Goal: Information Seeking & Learning: Find specific fact

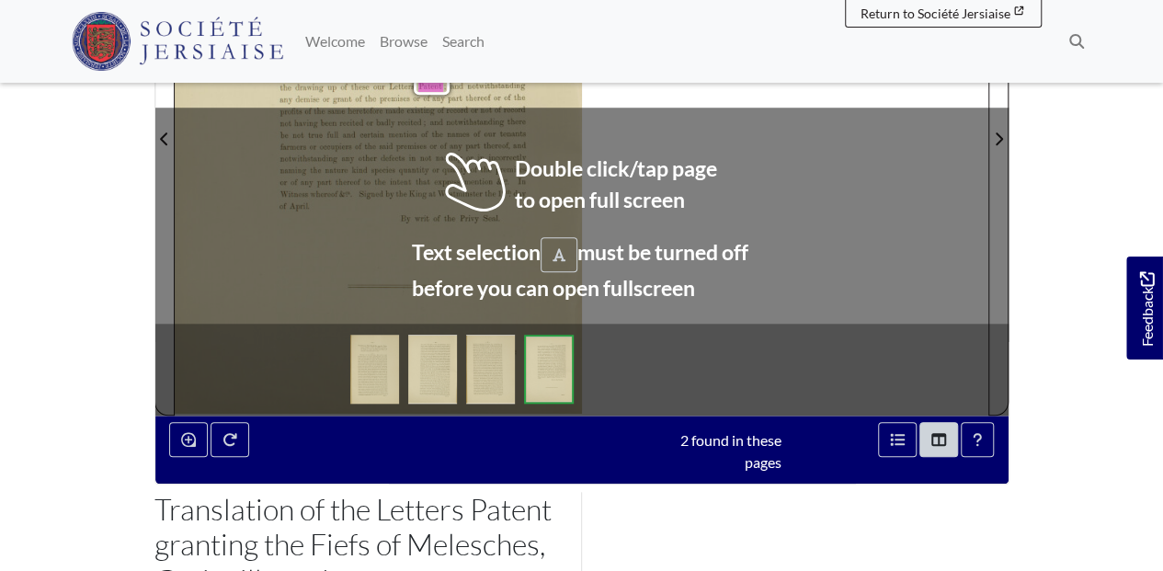
scroll to position [612, 0]
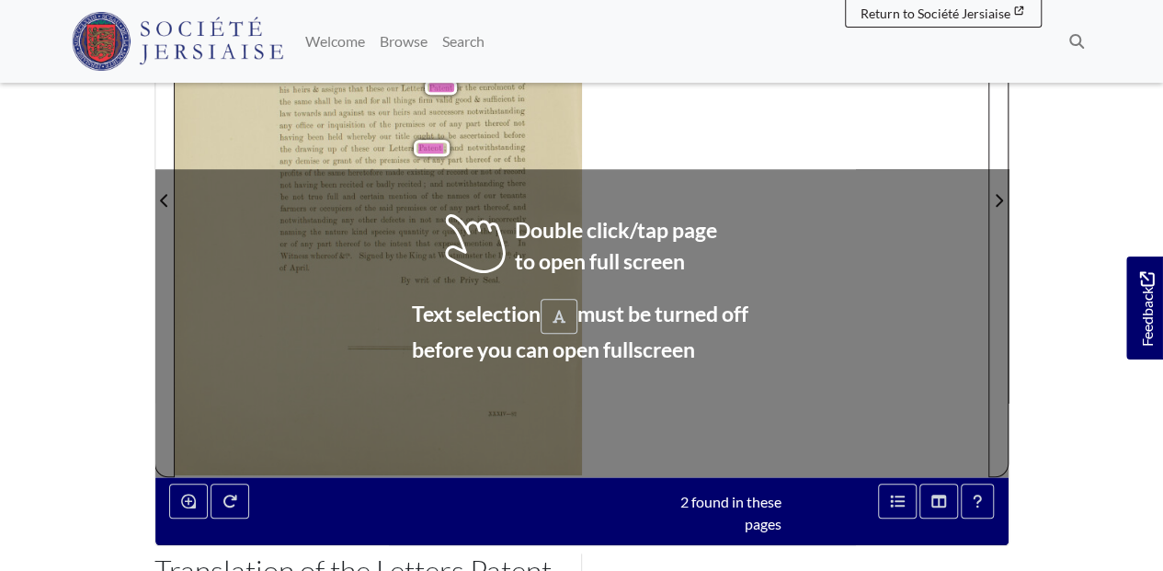
click at [757, 142] on div "—4G4— any sort as well for his own use as for that of the tenants or residents …" at bounding box center [582, 190] width 814 height 576
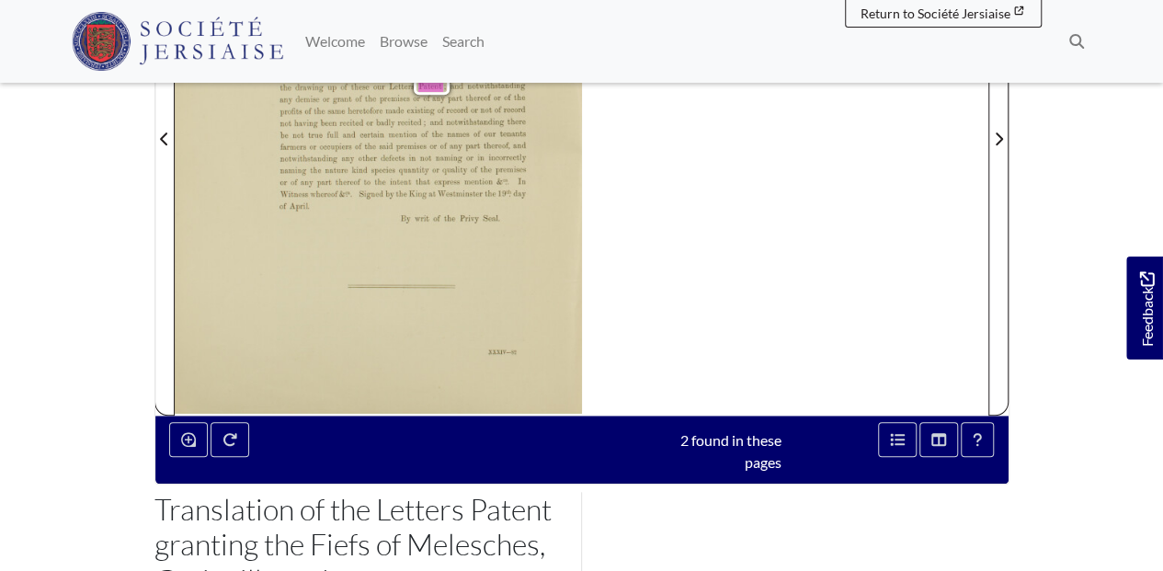
scroll to position [490, 0]
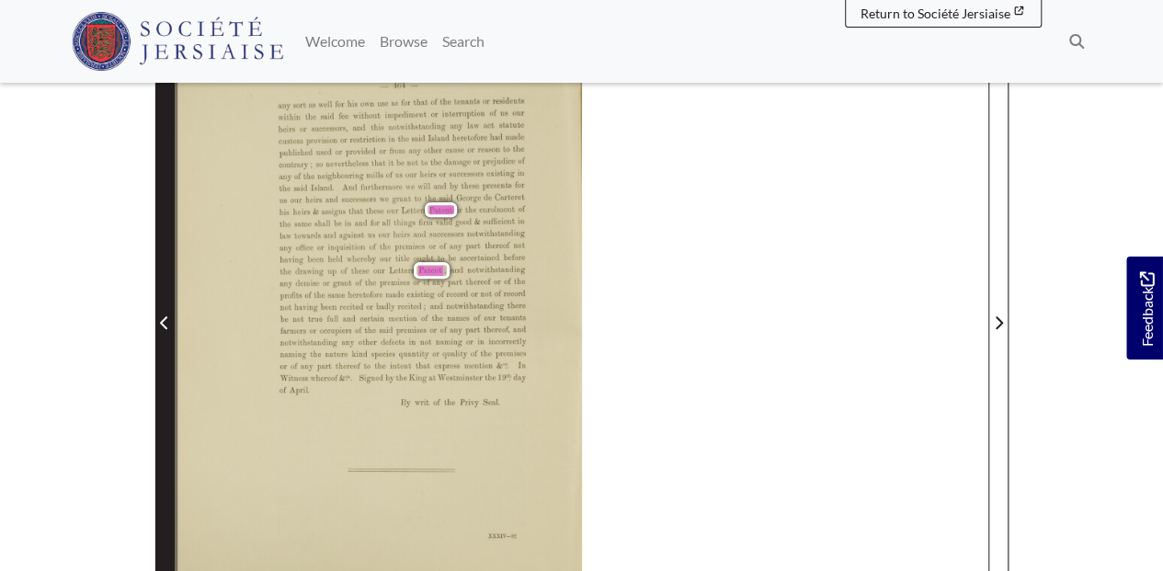
click at [162, 320] on icon "Previous Page" at bounding box center [163, 322] width 7 height 13
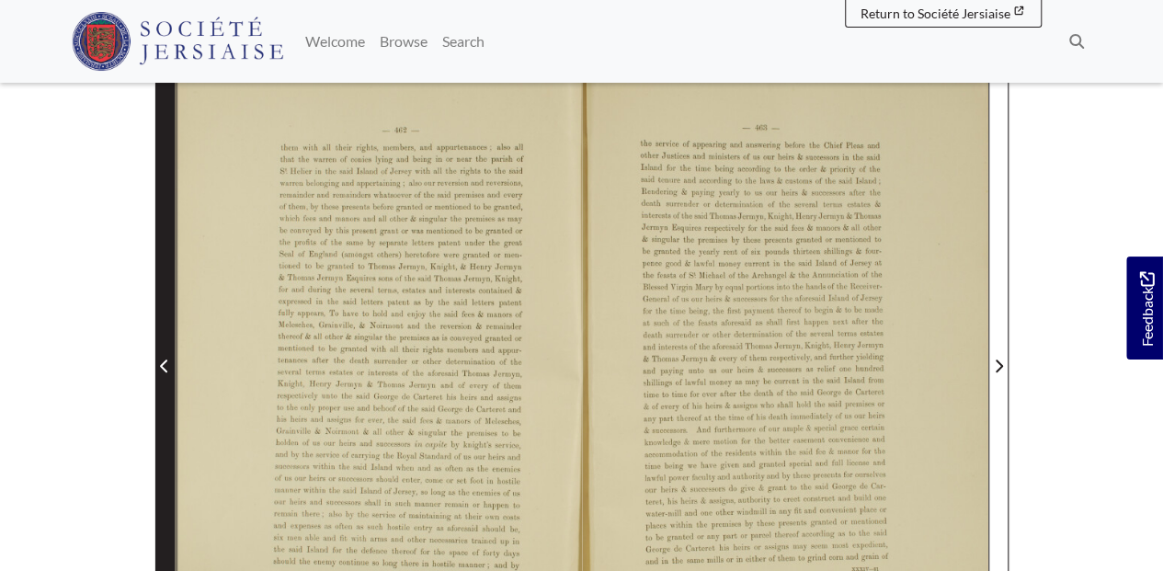
scroll to position [428, 0]
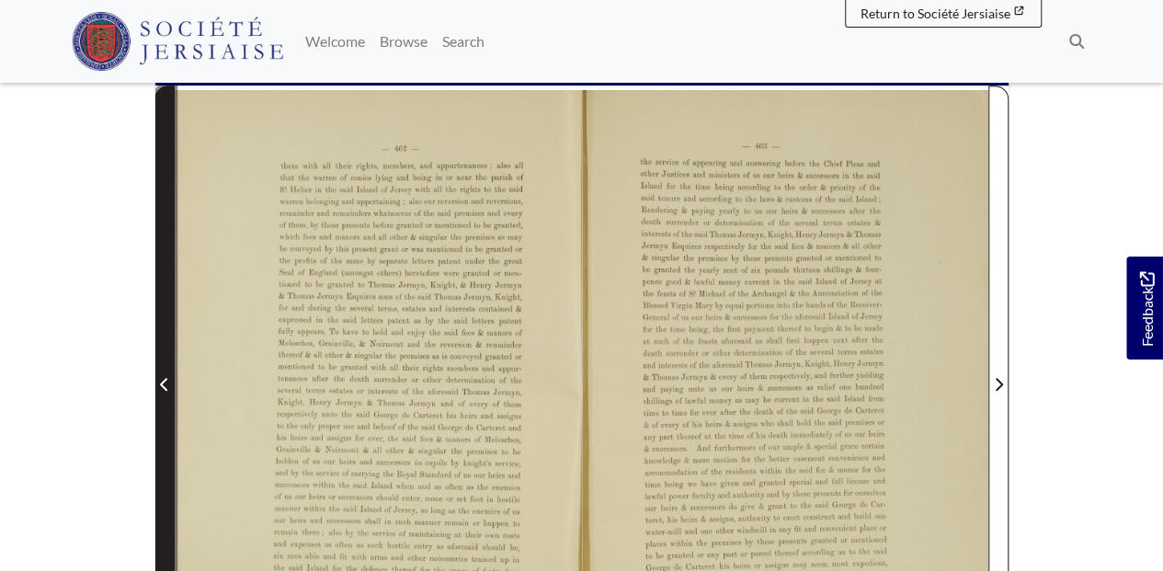
click at [162, 320] on span "Previous Page" at bounding box center [164, 373] width 18 height 574
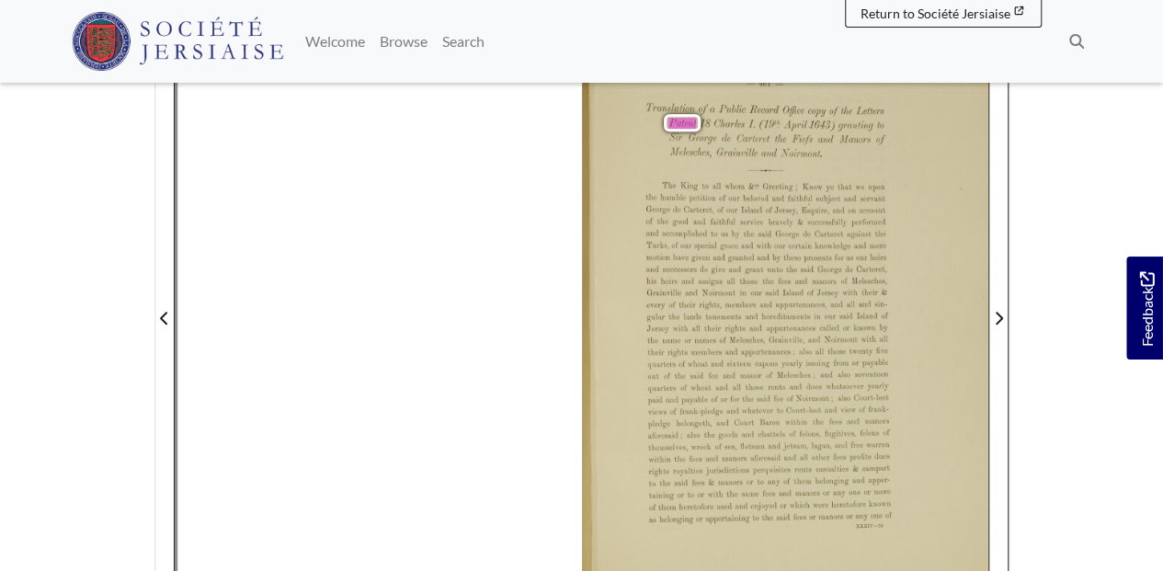
scroll to position [490, 0]
click at [756, 302] on div "The King to all whom 81"?! Greeting; Know ye that we upon the humble petition o…" at bounding box center [767, 351] width 245 height 328
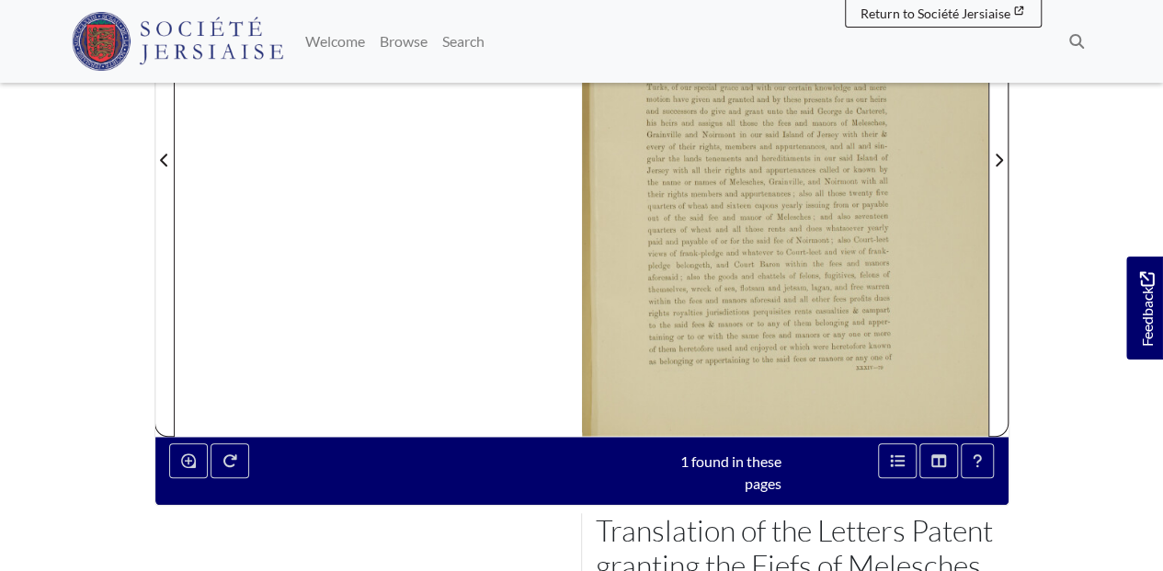
scroll to position [674, 0]
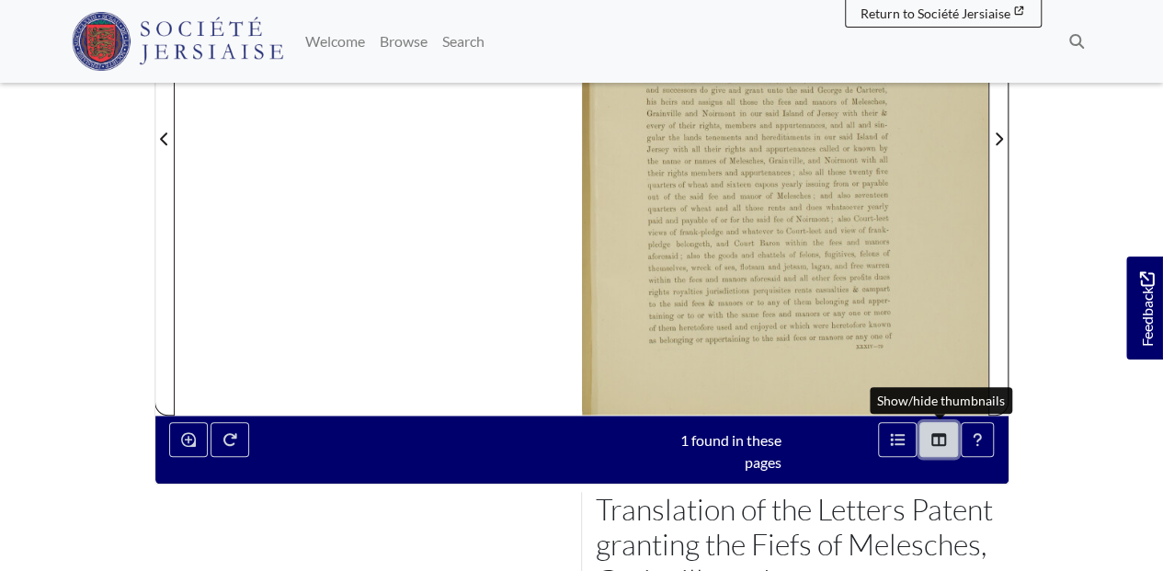
click at [943, 435] on icon "Thumbnails" at bounding box center [938, 439] width 15 height 15
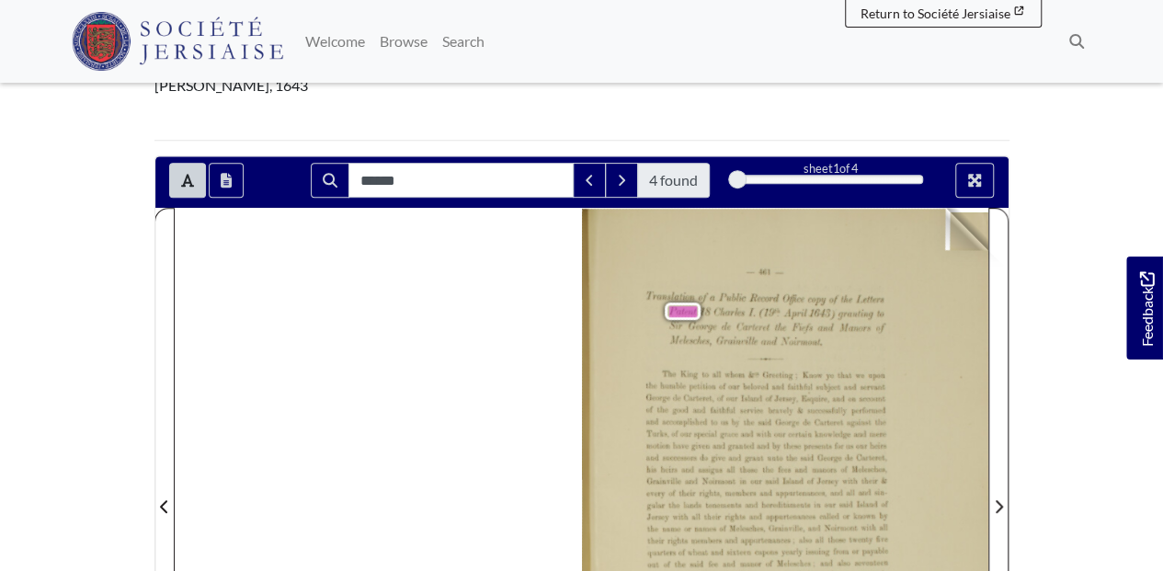
scroll to position [368, 0]
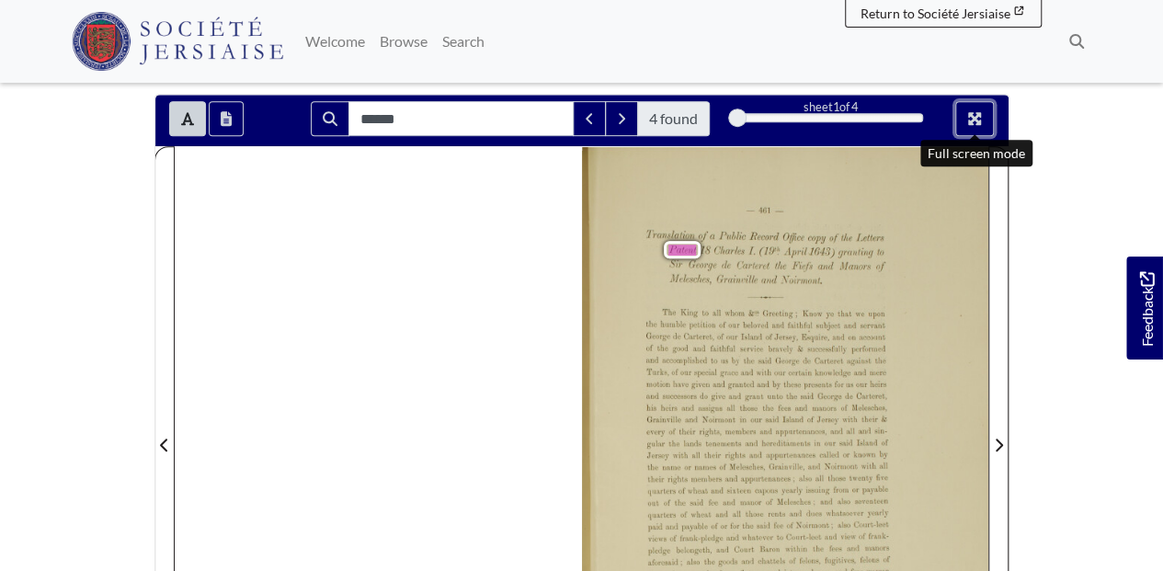
drag, startPoint x: 985, startPoint y: 115, endPoint x: 987, endPoint y: 178, distance: 63.5
click at [985, 115] on button "Full screen mode" at bounding box center [974, 118] width 39 height 35
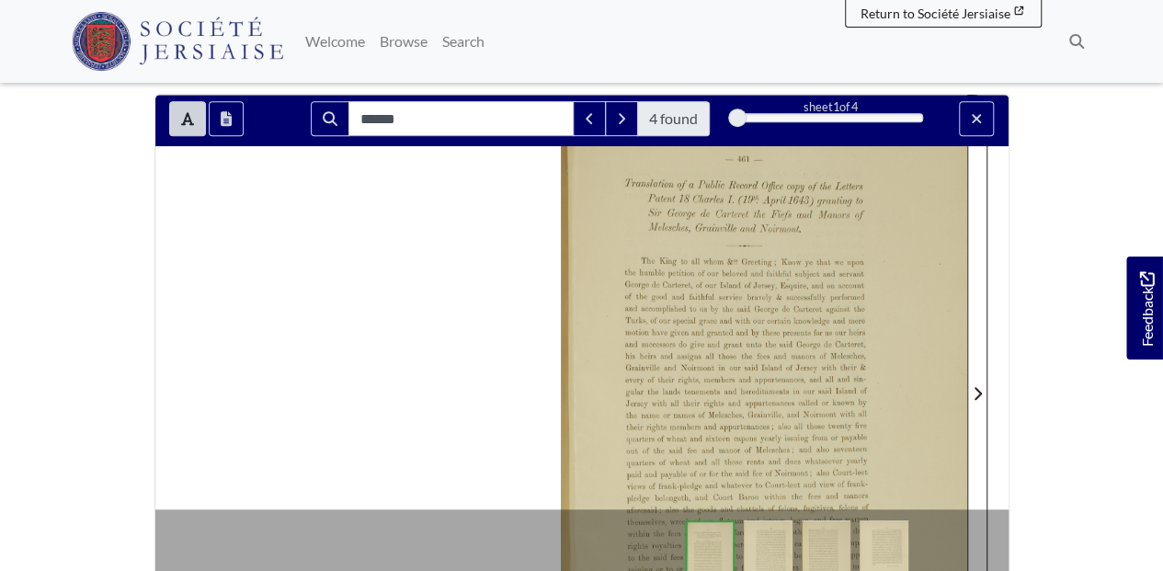
scroll to position [325, 0]
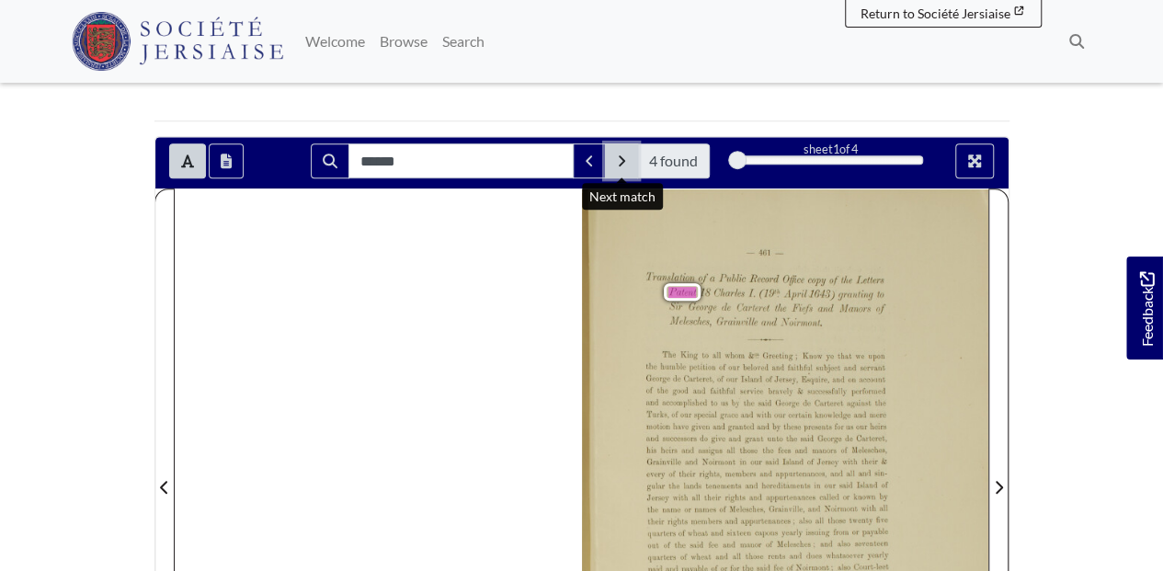
click at [624, 158] on icon "Next Match" at bounding box center [622, 160] width 6 height 11
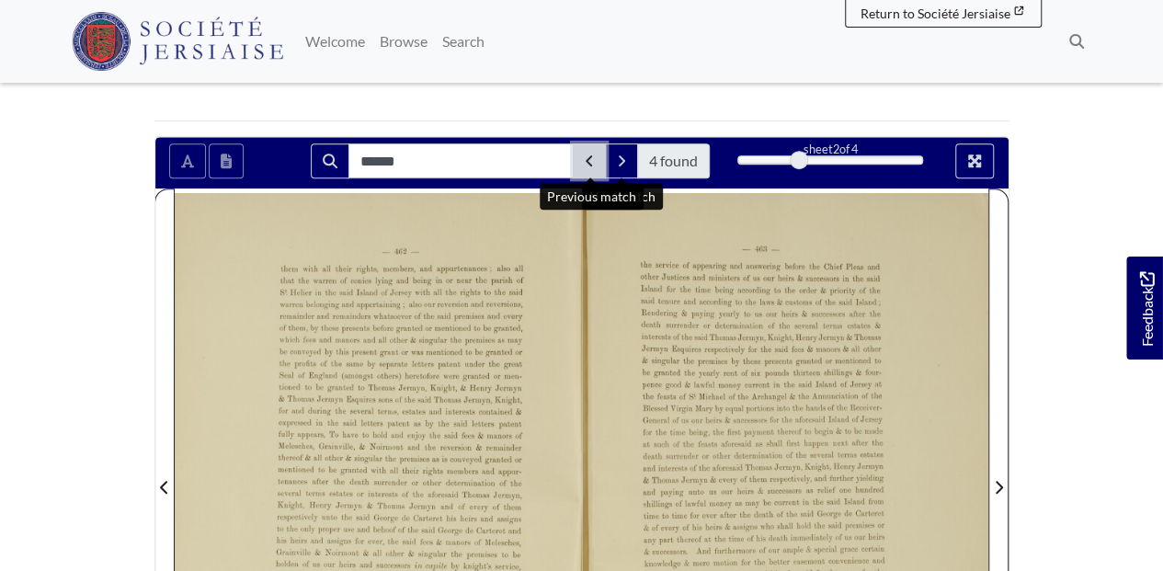
click at [599, 158] on button "Previous Match" at bounding box center [589, 160] width 33 height 35
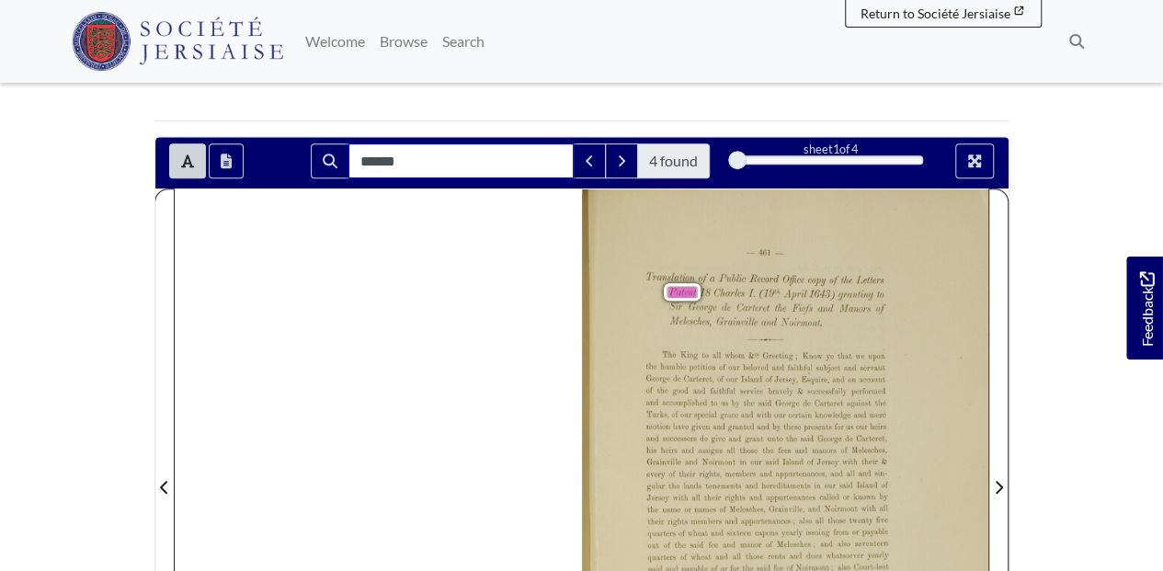
drag, startPoint x: 406, startPoint y: 153, endPoint x: 308, endPoint y: 166, distance: 99.2
click at [308, 166] on div "****** 4 found" at bounding box center [510, 160] width 427 height 35
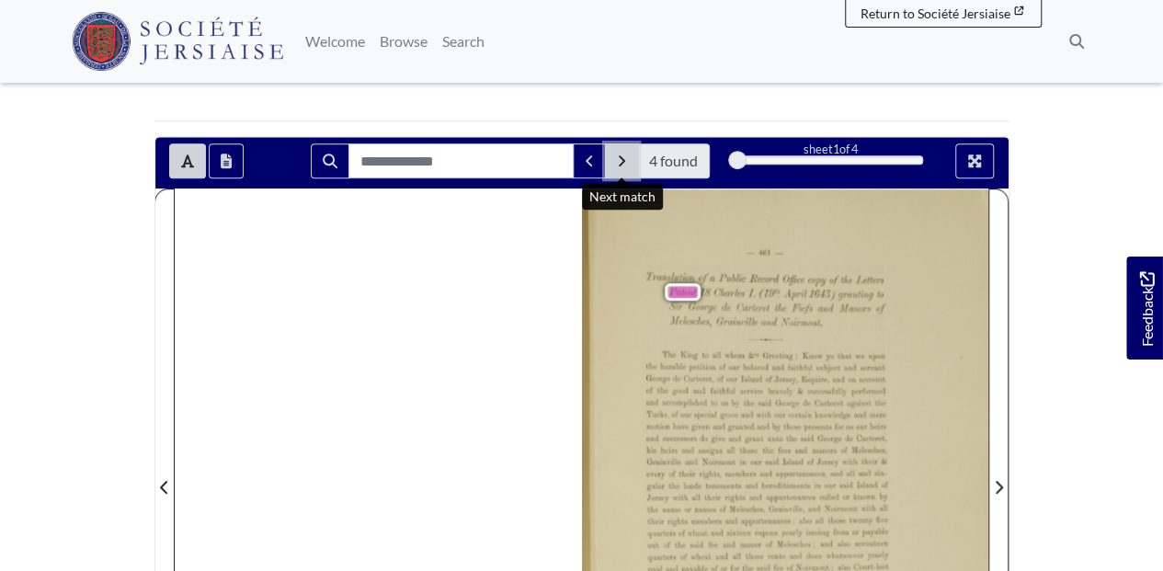
click at [613, 164] on button "Next Match" at bounding box center [621, 160] width 33 height 35
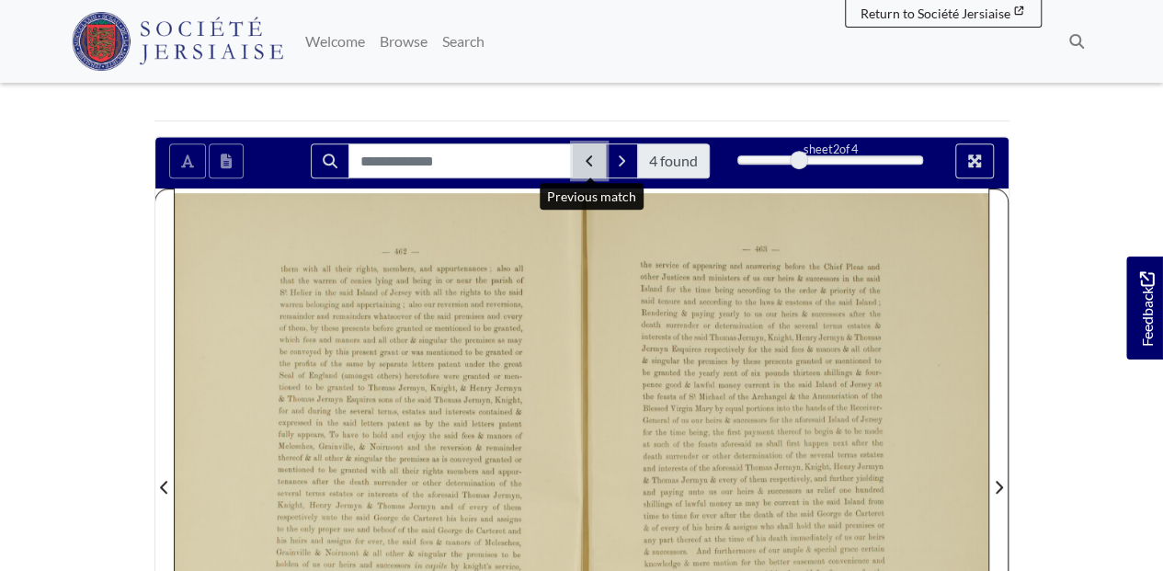
click at [591, 160] on icon "Previous Match" at bounding box center [589, 161] width 9 height 15
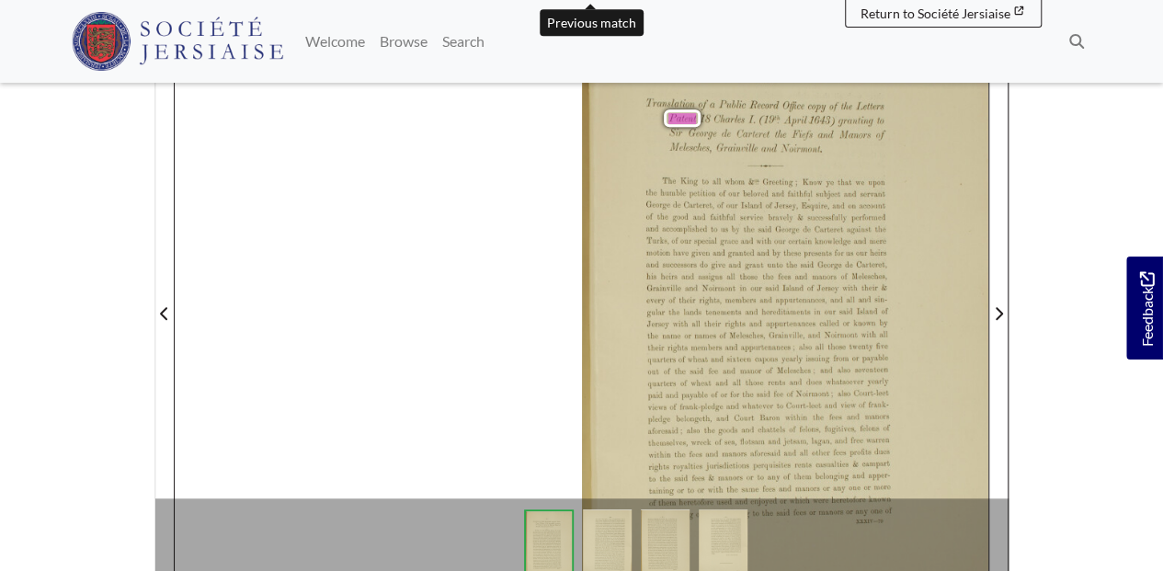
scroll to position [387, 0]
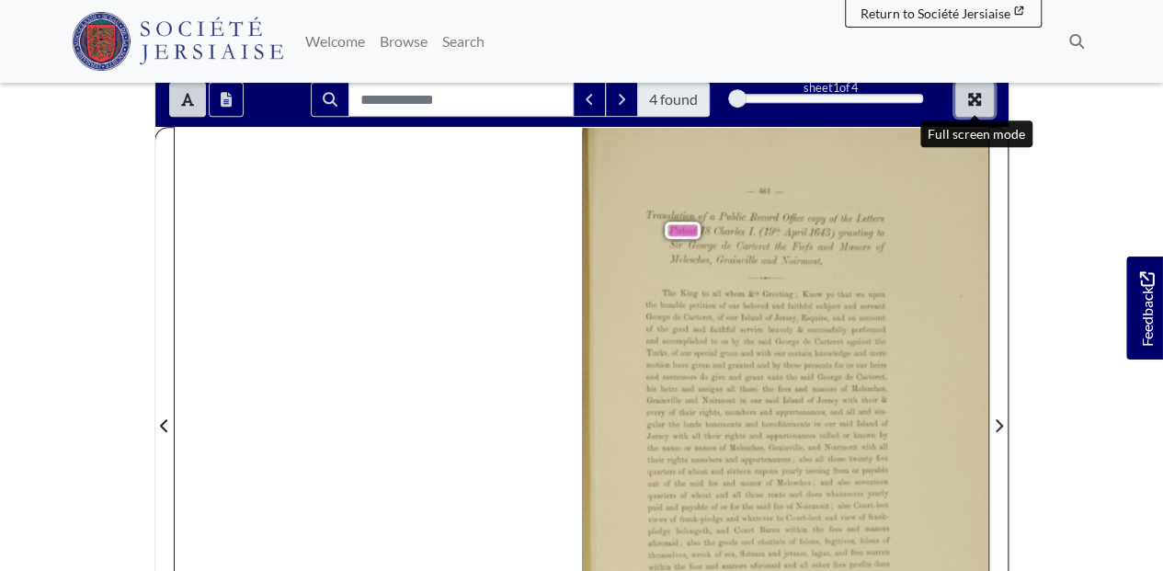
click at [971, 103] on icon "Full screen mode" at bounding box center [974, 99] width 13 height 13
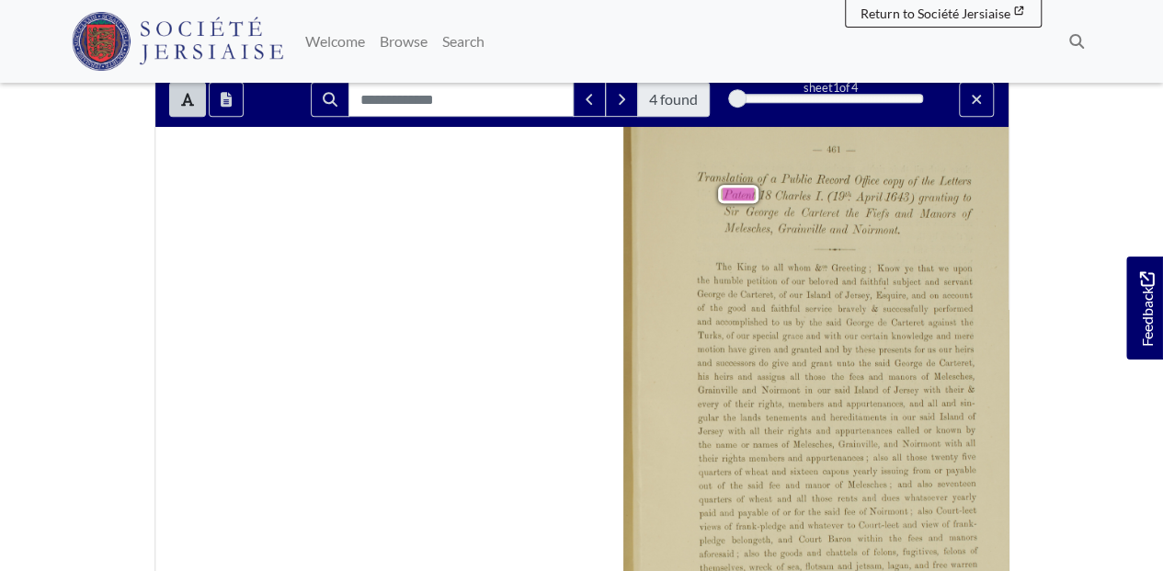
scroll to position [325, 0]
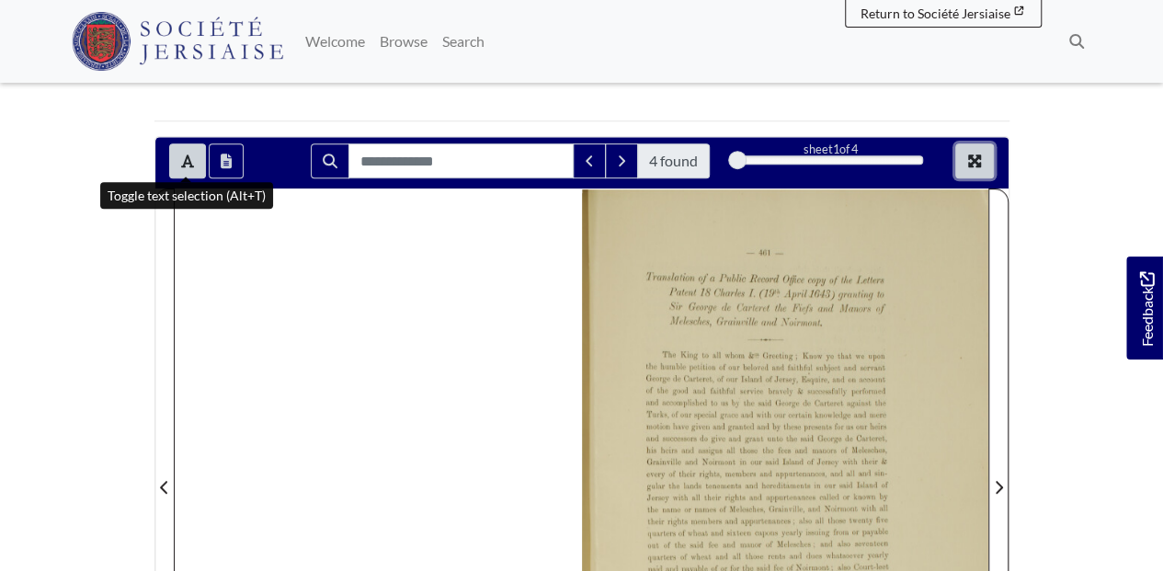
click at [985, 156] on button "Full screen mode" at bounding box center [974, 160] width 39 height 35
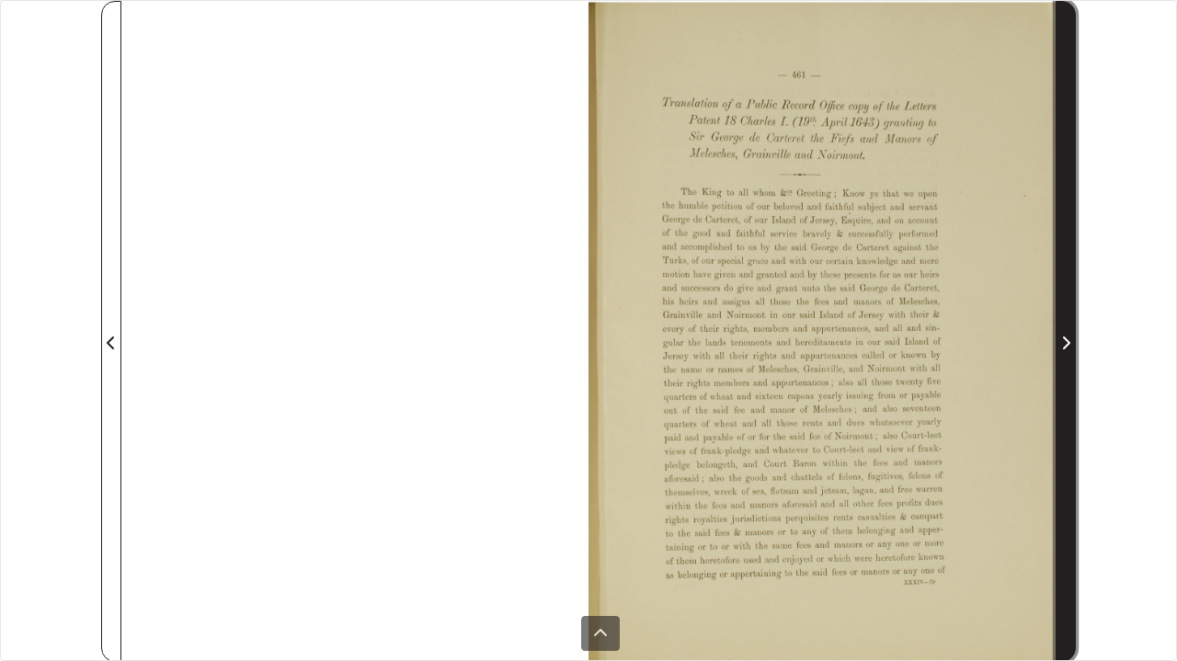
click at [1070, 97] on span "Next Page" at bounding box center [1065, 331] width 18 height 659
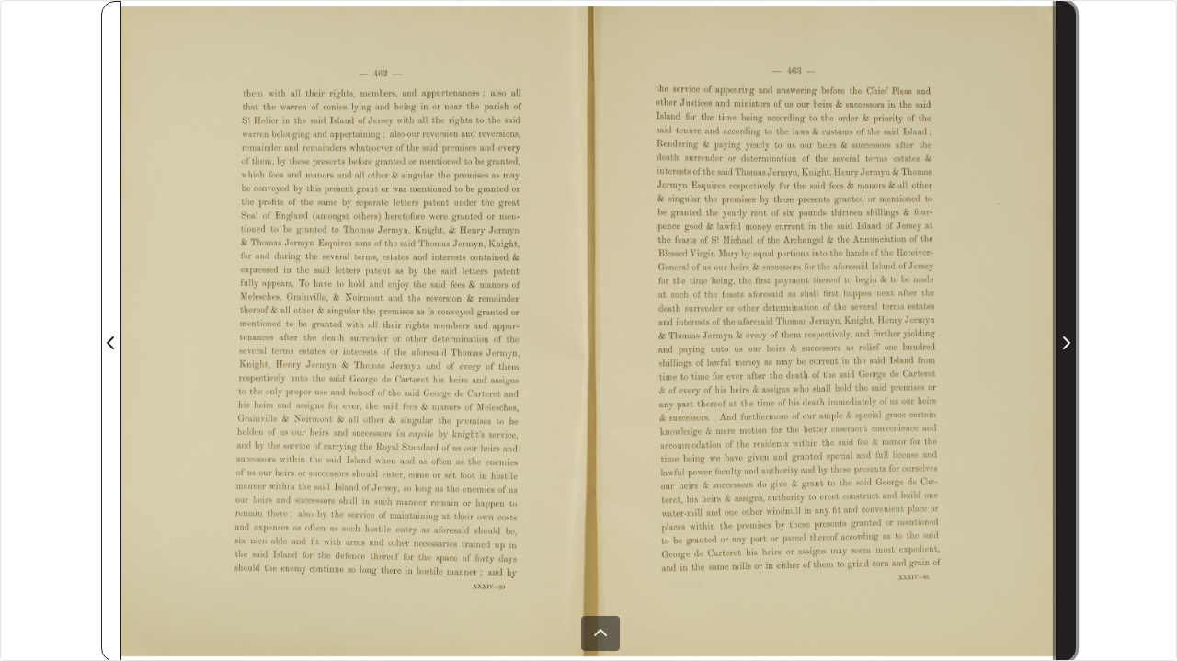
click at [1069, 177] on span "Next Page" at bounding box center [1065, 331] width 18 height 659
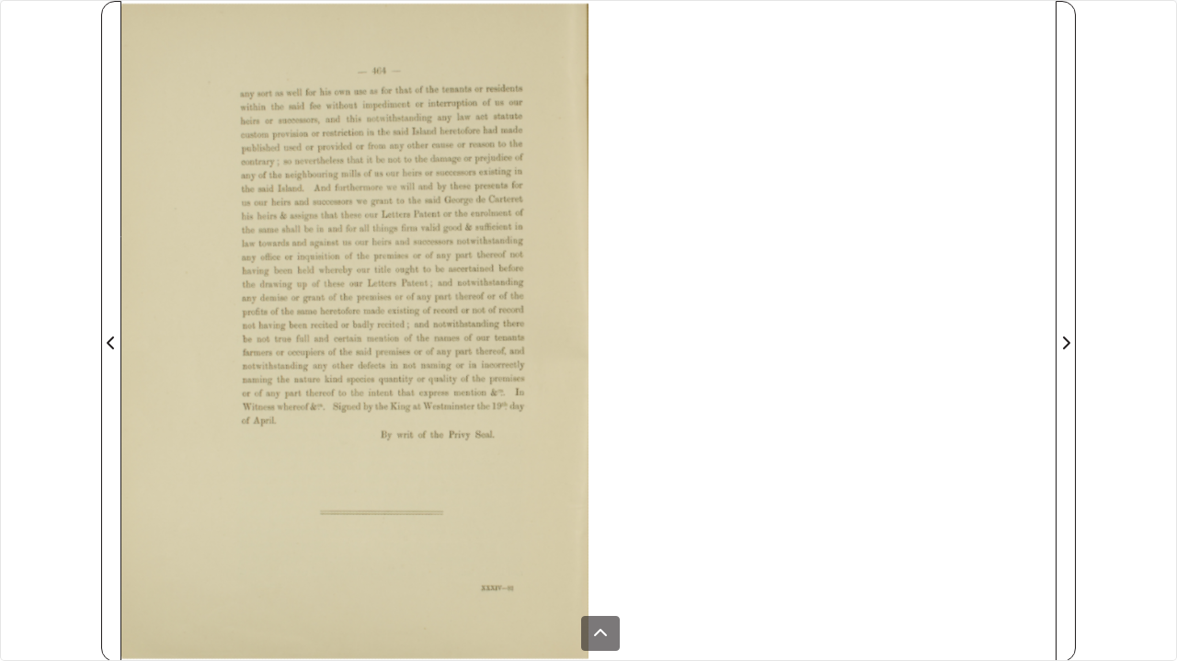
drag, startPoint x: 42, startPoint y: 23, endPoint x: 51, endPoint y: 66, distance: 44.2
click at [42, 23] on div "4 found sheet 4 of 4 4 * The metadata has moved. You can now access the metadat…" at bounding box center [588, 330] width 1177 height 661
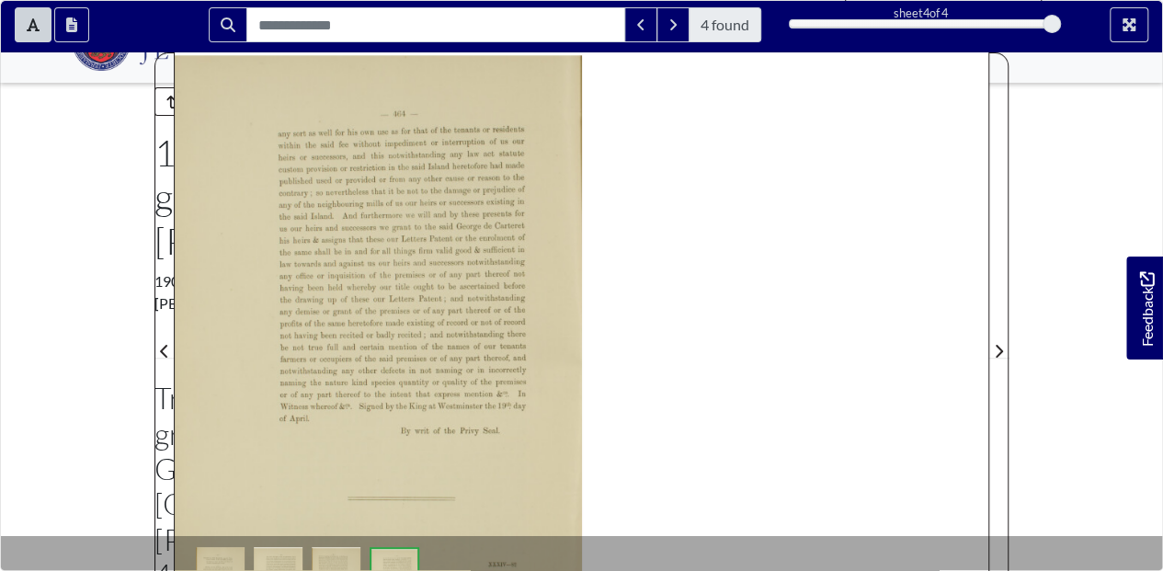
scroll to position [184, 0]
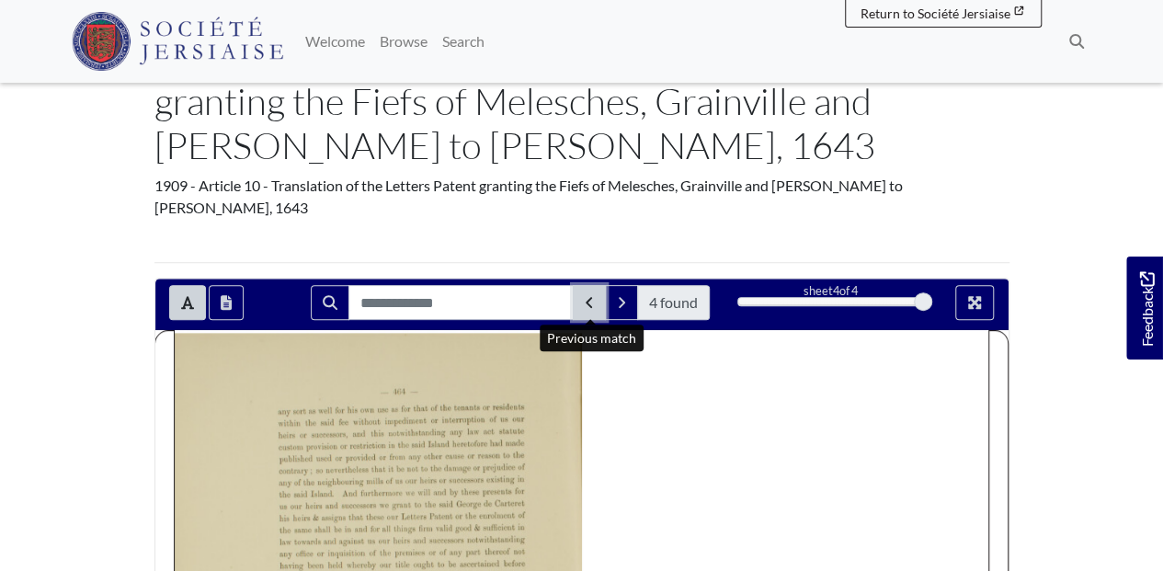
click at [587, 302] on icon "Previous Match" at bounding box center [589, 302] width 9 height 15
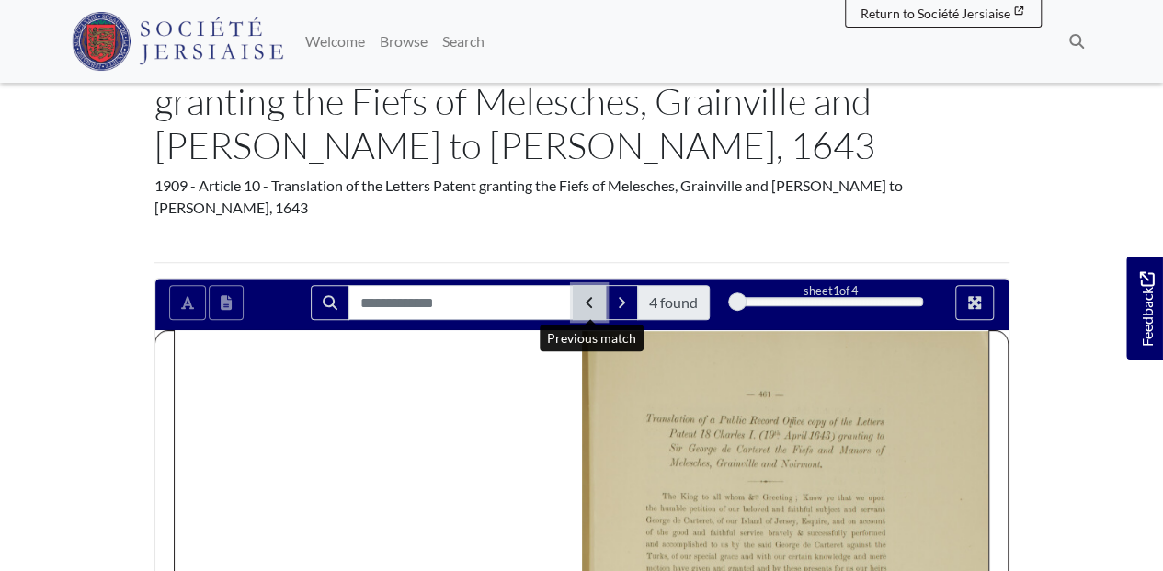
click at [587, 302] on icon "Previous Match" at bounding box center [589, 302] width 9 height 15
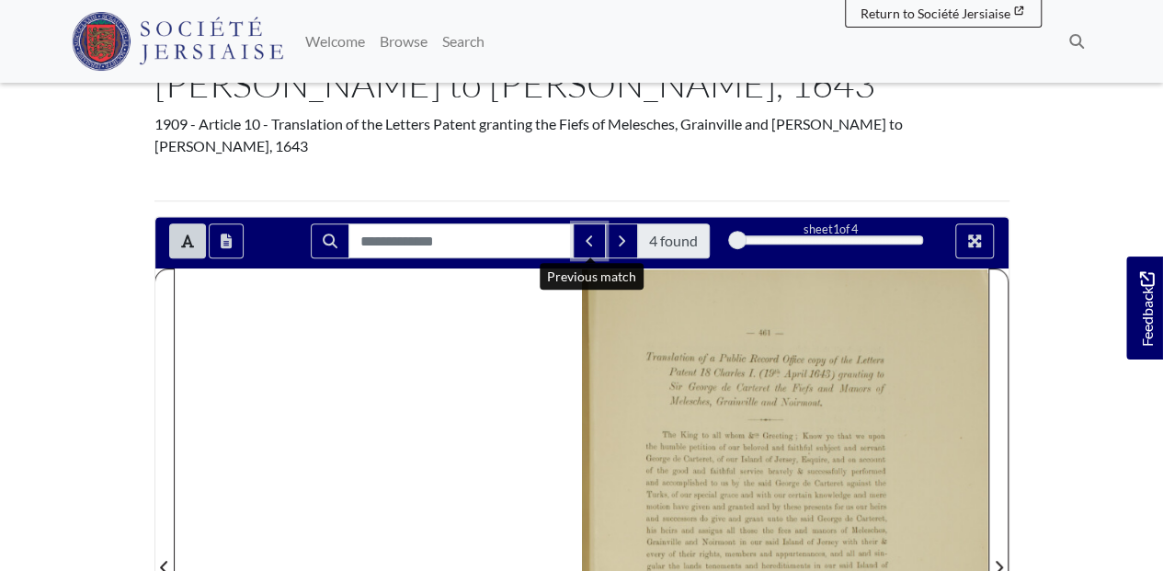
scroll to position [245, 0]
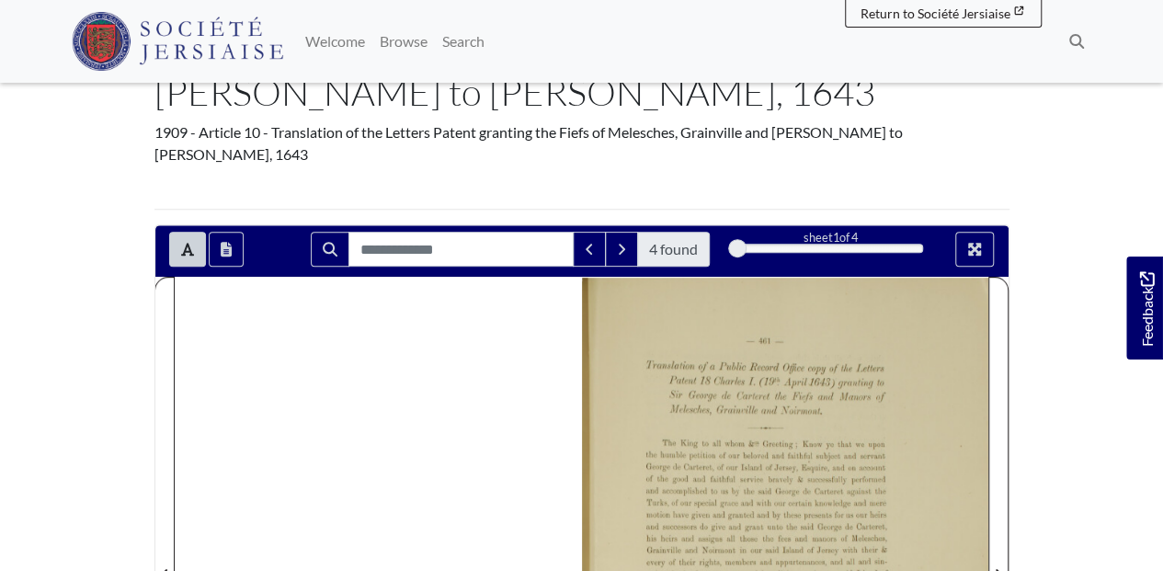
scroll to position [0, 0]
